Goal: Task Accomplishment & Management: Use online tool/utility

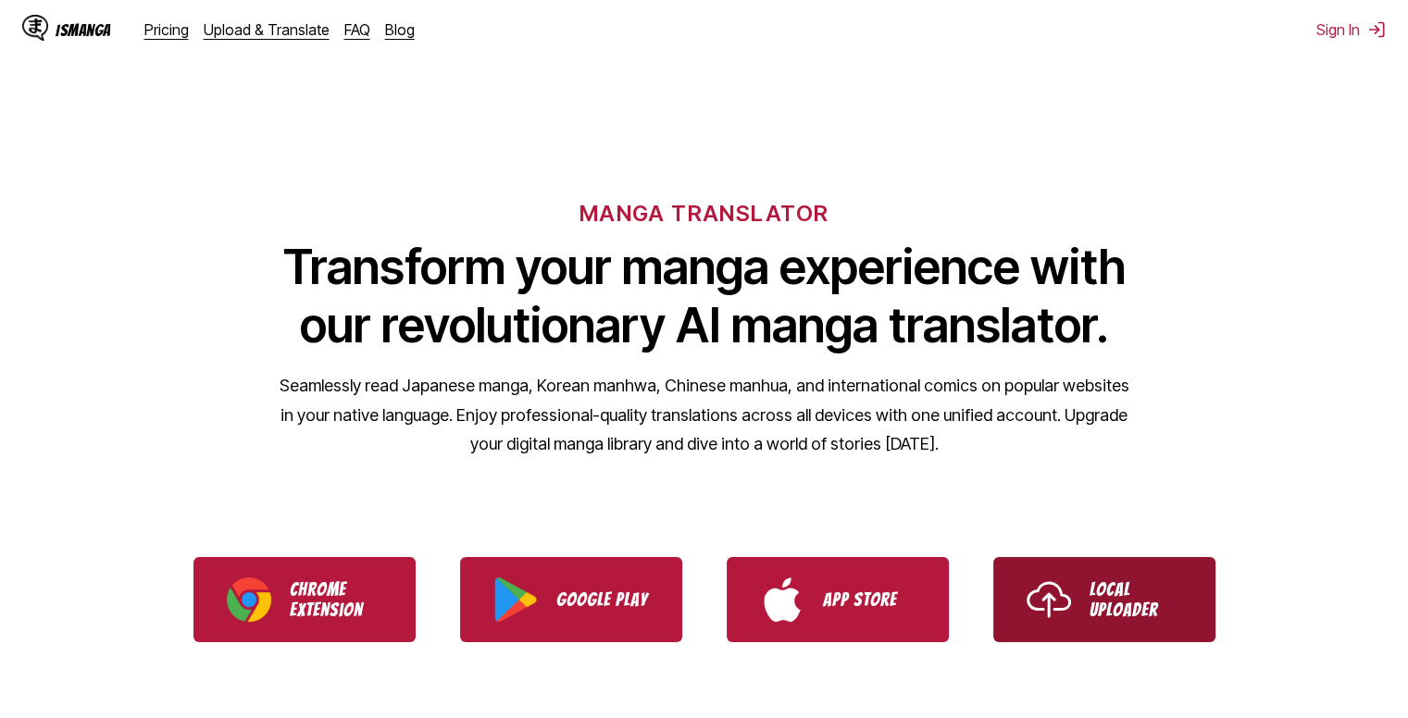
click at [1107, 594] on p "Local Uploader" at bounding box center [1136, 600] width 93 height 41
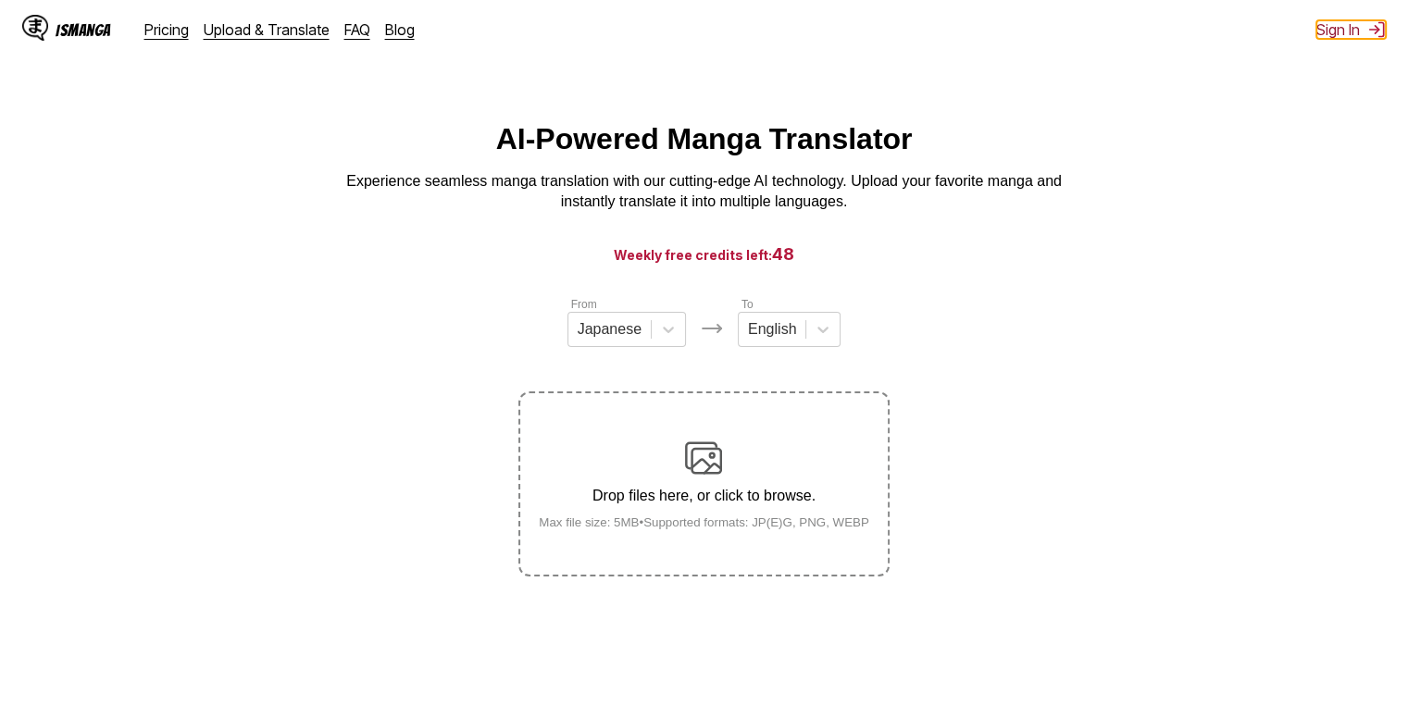
click at [1342, 26] on button "Sign In" at bounding box center [1351, 29] width 69 height 19
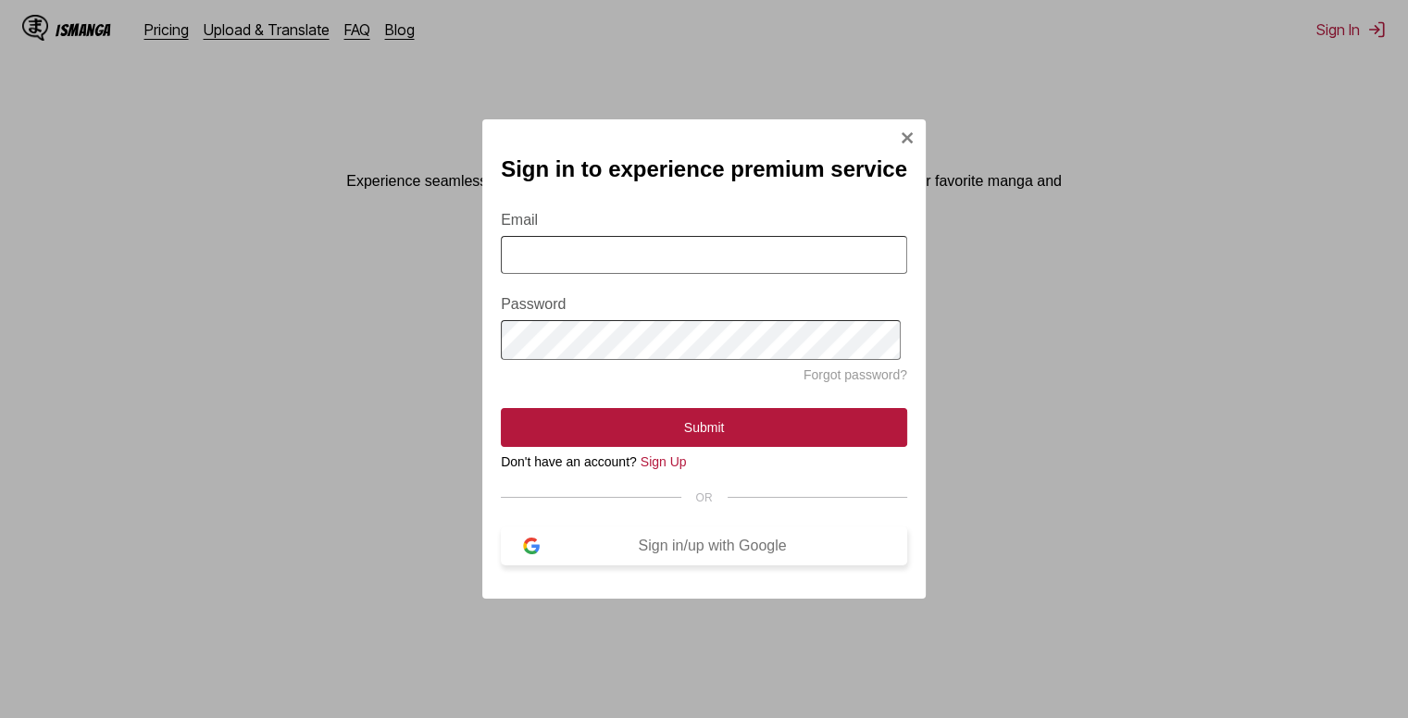
click at [761, 539] on button "Sign in/up with Google" at bounding box center [704, 546] width 406 height 39
